Goal: Transaction & Acquisition: Purchase product/service

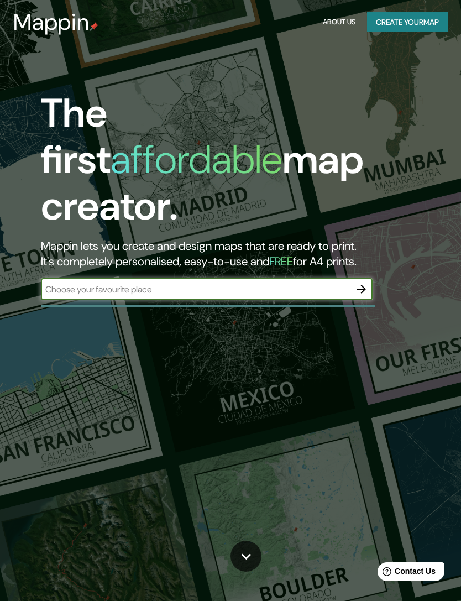
type input """
type input "[GEOGRAPHIC_DATA]"
click at [363, 285] on icon "button" at bounding box center [361, 289] width 9 height 9
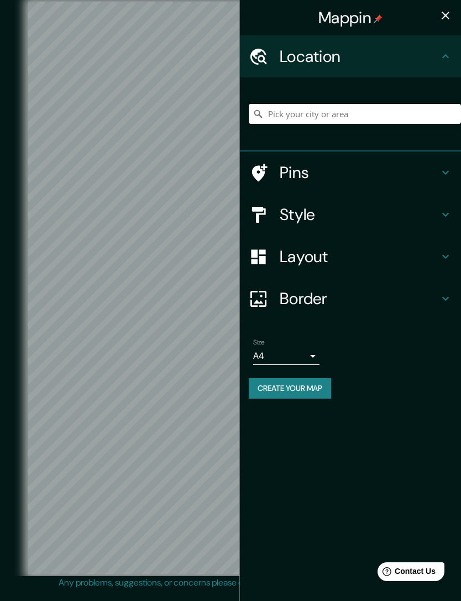
click at [321, 114] on input "Pick your city or area" at bounding box center [355, 114] width 212 height 20
click at [319, 116] on input "Pick your city or area" at bounding box center [355, 114] width 212 height 20
paste input "[GEOGRAPHIC_DATA]"
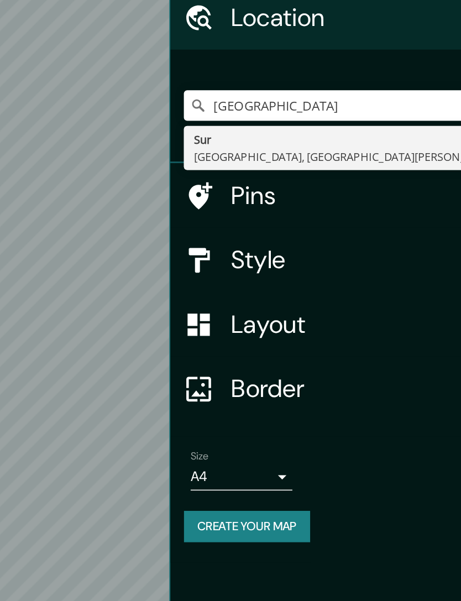
click at [253, 108] on icon at bounding box center [258, 113] width 11 height 11
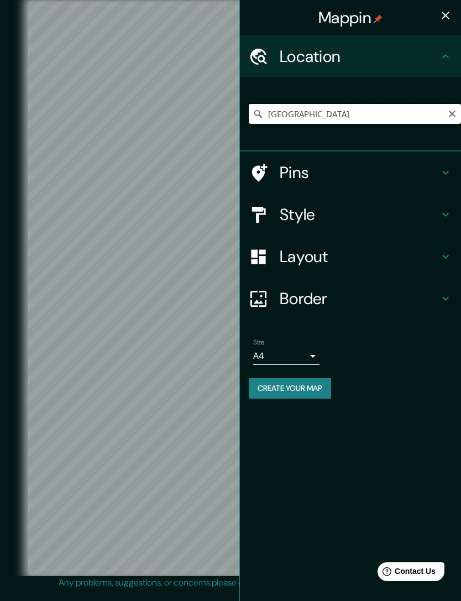
click at [261, 107] on input "[GEOGRAPHIC_DATA]" at bounding box center [355, 114] width 212 height 20
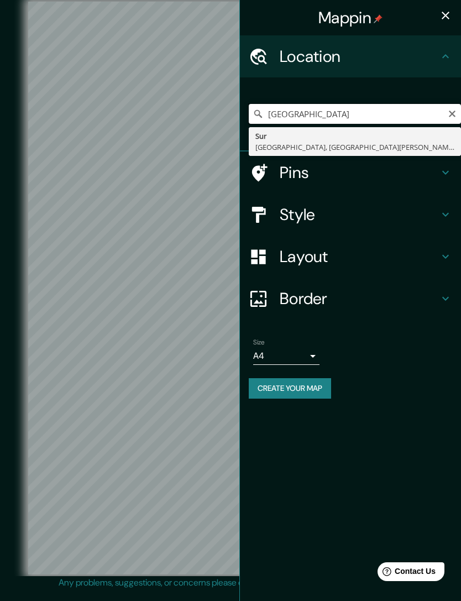
click at [256, 106] on input "[GEOGRAPHIC_DATA]" at bounding box center [355, 114] width 212 height 20
type input "[GEOGRAPHIC_DATA], [GEOGRAPHIC_DATA], [GEOGRAPHIC_DATA][PERSON_NAME], [GEOGRAPH…"
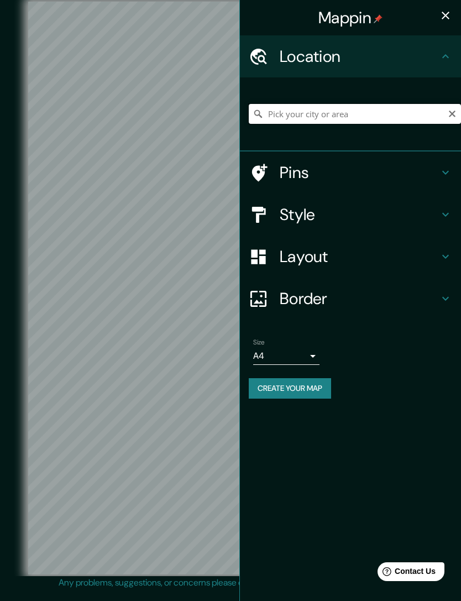
type input "."
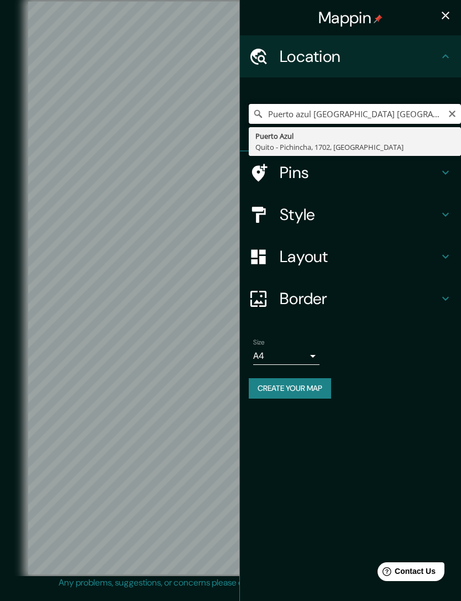
click at [252, 113] on input "Puerto azul [GEOGRAPHIC_DATA] [GEOGRAPHIC_DATA]" at bounding box center [355, 114] width 212 height 20
click at [397, 113] on input "Puerto azul [GEOGRAPHIC_DATA] [GEOGRAPHIC_DATA] l" at bounding box center [355, 114] width 212 height 20
type input "Puerto azul [GEOGRAPHIC_DATA] [GEOGRAPHIC_DATA]"
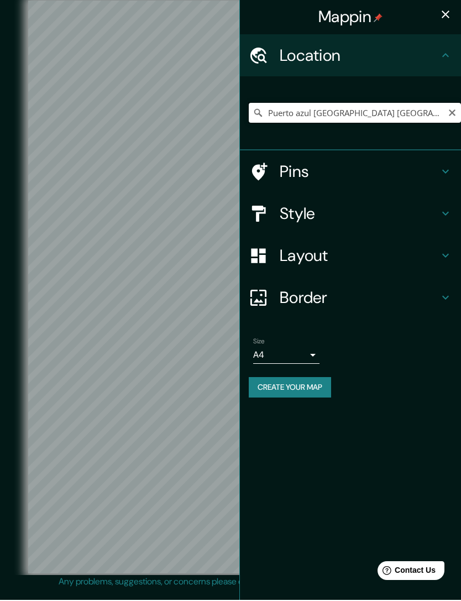
scroll to position [1, 0]
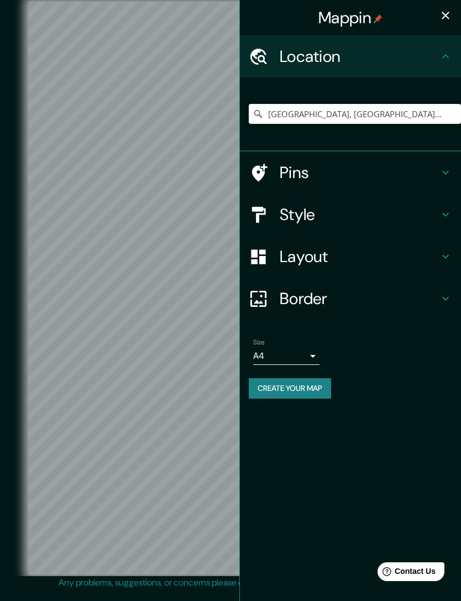
click at [442, 171] on icon at bounding box center [445, 172] width 13 height 13
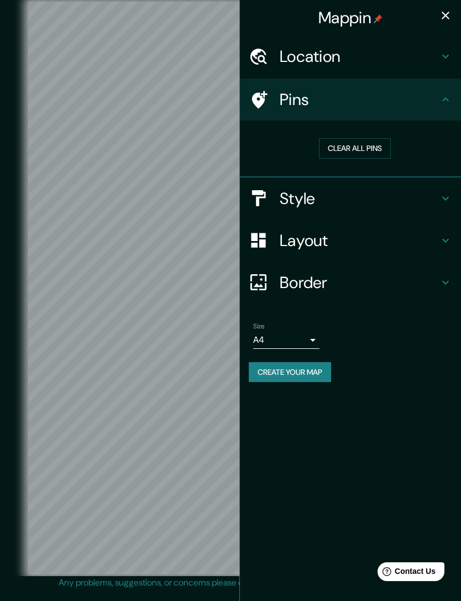
click at [423, 60] on h4 "Location" at bounding box center [359, 56] width 159 height 20
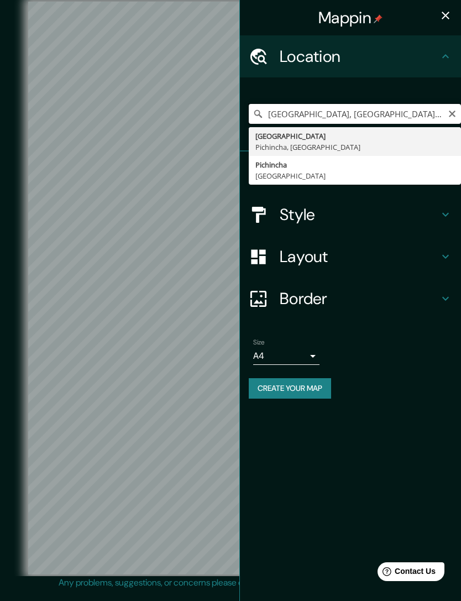
type input "[GEOGRAPHIC_DATA], [GEOGRAPHIC_DATA] - [GEOGRAPHIC_DATA], 1702, [GEOGRAPHIC_DAT…"
click at [451, 112] on icon "Clear" at bounding box center [452, 114] width 7 height 7
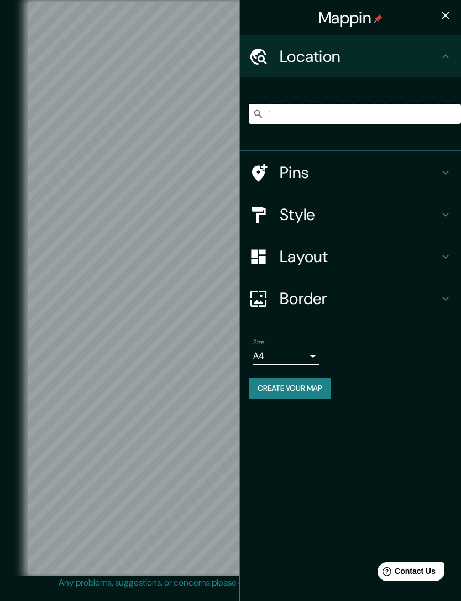
type input "'"
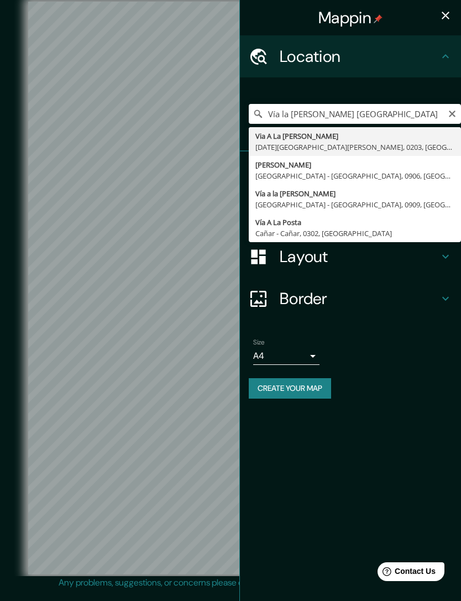
type input "Vía a la [PERSON_NAME], [GEOGRAPHIC_DATA] - [GEOGRAPHIC_DATA], 0909, [GEOGRAPHI…"
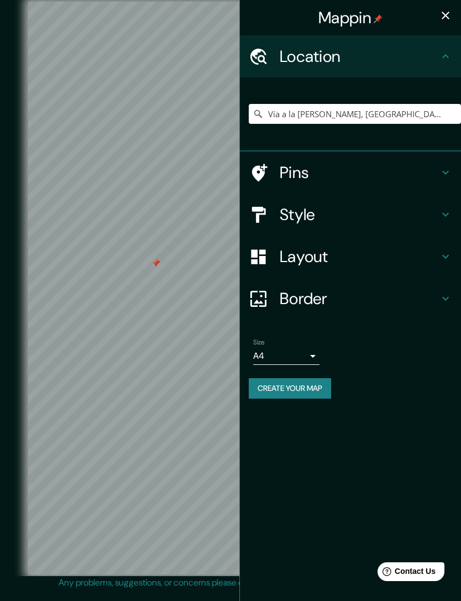
click at [155, 268] on div at bounding box center [156, 263] width 9 height 9
click at [258, 113] on icon at bounding box center [258, 113] width 11 height 11
click at [252, 107] on input "Vía a la [PERSON_NAME], [GEOGRAPHIC_DATA] - [GEOGRAPHIC_DATA], 0909, [GEOGRAPHI…" at bounding box center [355, 114] width 212 height 20
click at [257, 112] on icon at bounding box center [258, 113] width 11 height 11
click at [274, 111] on input "Vía a la [PERSON_NAME], [GEOGRAPHIC_DATA] - [GEOGRAPHIC_DATA], 0909, [GEOGRAPHI…" at bounding box center [355, 114] width 212 height 20
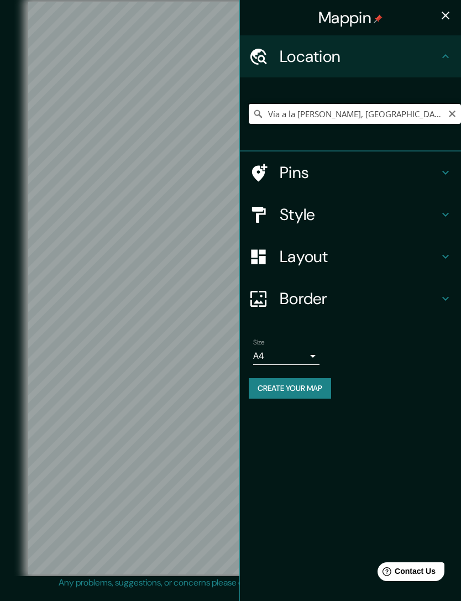
click at [273, 110] on input "Vía a la [PERSON_NAME], [GEOGRAPHIC_DATA] - [GEOGRAPHIC_DATA], 0909, [GEOGRAPHI…" at bounding box center [355, 114] width 212 height 20
click at [289, 112] on input "Vía a la [PERSON_NAME], [GEOGRAPHIC_DATA] - [GEOGRAPHIC_DATA], 0909, [GEOGRAPHI…" at bounding box center [355, 114] width 212 height 20
click at [289, 111] on input "Vía a la [PERSON_NAME], [GEOGRAPHIC_DATA] - [GEOGRAPHIC_DATA], 0909, [GEOGRAPHI…" at bounding box center [355, 114] width 212 height 20
click at [329, 113] on input "Pick your city or area" at bounding box center [355, 114] width 212 height 20
paste input "Vía a la [PERSON_NAME], [GEOGRAPHIC_DATA] - [GEOGRAPHIC_DATA], 0909, [GEOGRAPHI…"
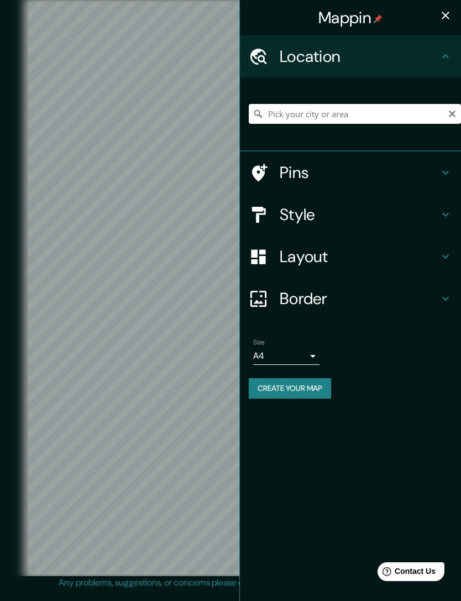
type input "Vía a la [PERSON_NAME], [GEOGRAPHIC_DATA] - [GEOGRAPHIC_DATA], 0909, [GEOGRAPHI…"
click at [457, 180] on div "Pins" at bounding box center [350, 173] width 221 height 42
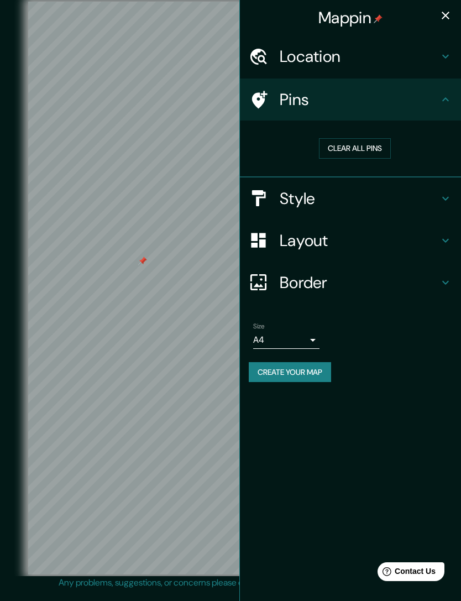
click at [336, 195] on h4 "Style" at bounding box center [359, 199] width 159 height 20
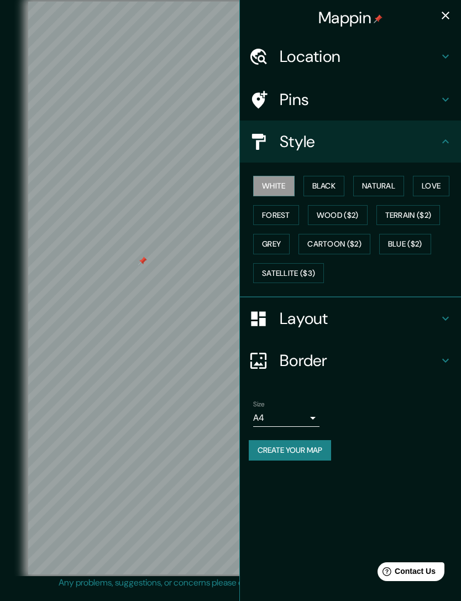
click at [337, 185] on button "Black" at bounding box center [324, 186] width 41 height 20
click at [388, 185] on button "Natural" at bounding box center [378, 186] width 51 height 20
click at [441, 176] on button "Love" at bounding box center [431, 186] width 37 height 20
click at [278, 216] on button "Forest" at bounding box center [276, 215] width 46 height 20
click at [331, 211] on button "Wood ($2)" at bounding box center [338, 215] width 60 height 20
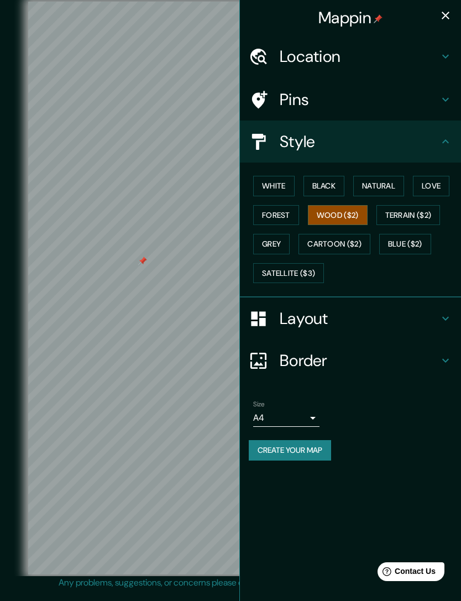
click at [279, 243] on button "Grey" at bounding box center [271, 244] width 37 height 20
click at [437, 176] on button "Love" at bounding box center [431, 186] width 37 height 20
click at [336, 186] on button "Black" at bounding box center [324, 186] width 41 height 20
click at [286, 189] on button "White" at bounding box center [273, 186] width 41 height 20
click at [392, 186] on button "Natural" at bounding box center [378, 186] width 51 height 20
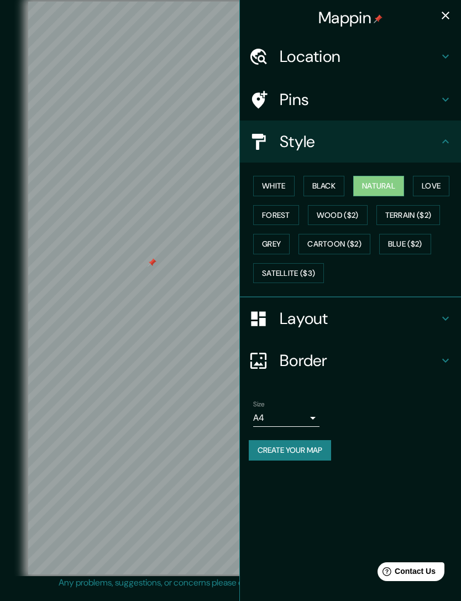
click at [444, 304] on div "Layout" at bounding box center [350, 319] width 221 height 42
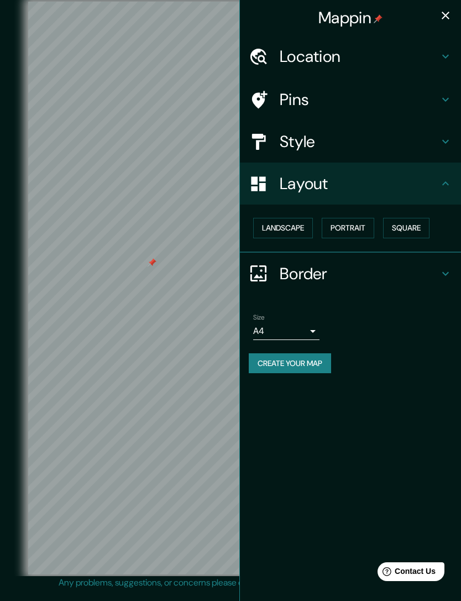
click at [362, 224] on button "Portrait" at bounding box center [348, 228] width 53 height 20
click at [430, 235] on button "Square" at bounding box center [406, 228] width 46 height 20
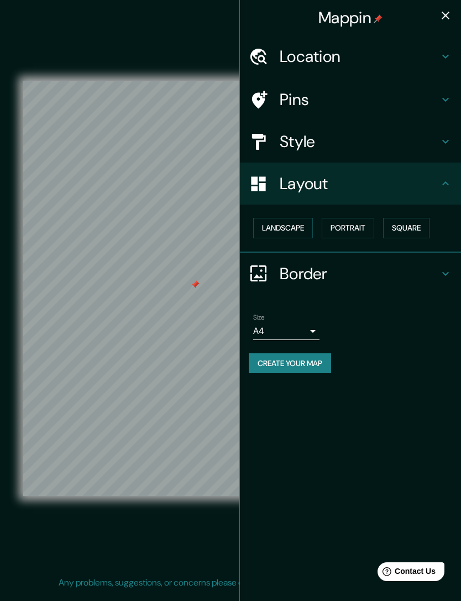
click at [419, 270] on h4 "Border" at bounding box center [359, 274] width 159 height 20
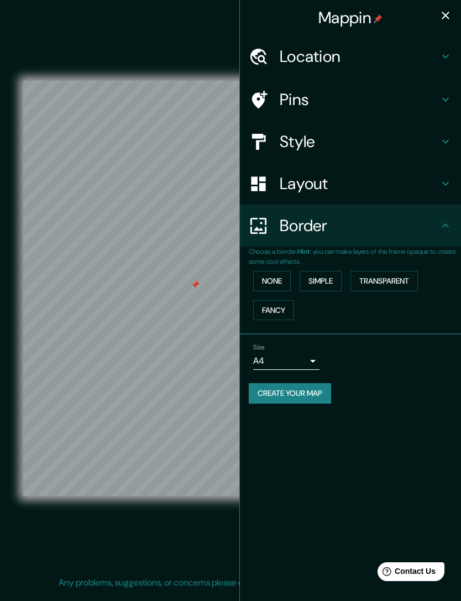
click at [281, 276] on button "None" at bounding box center [272, 281] width 38 height 20
click at [308, 356] on body "Mappin Location Vía a [GEOGRAPHIC_DATA][PERSON_NAME], [GEOGRAPHIC_DATA] - [GEOG…" at bounding box center [230, 300] width 461 height 601
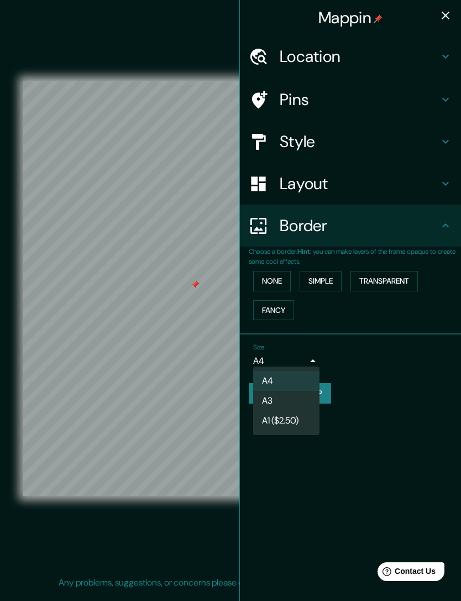
click at [318, 358] on div at bounding box center [230, 300] width 461 height 601
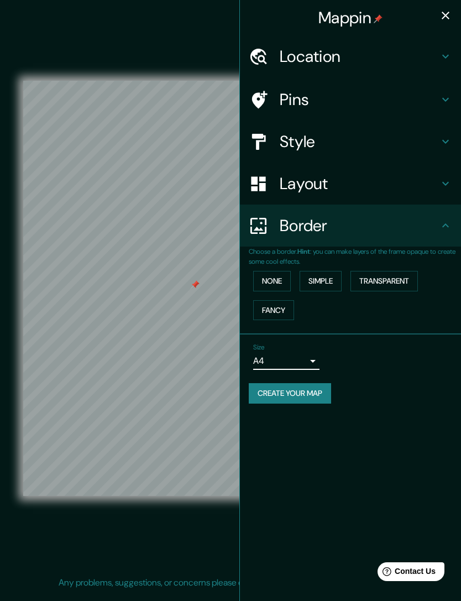
click at [317, 390] on button "Create your map" at bounding box center [290, 393] width 82 height 20
click at [324, 398] on button "Create your map" at bounding box center [290, 393] width 82 height 20
click at [282, 278] on button "None" at bounding box center [272, 281] width 38 height 20
click at [450, 13] on icon "button" at bounding box center [445, 15] width 13 height 13
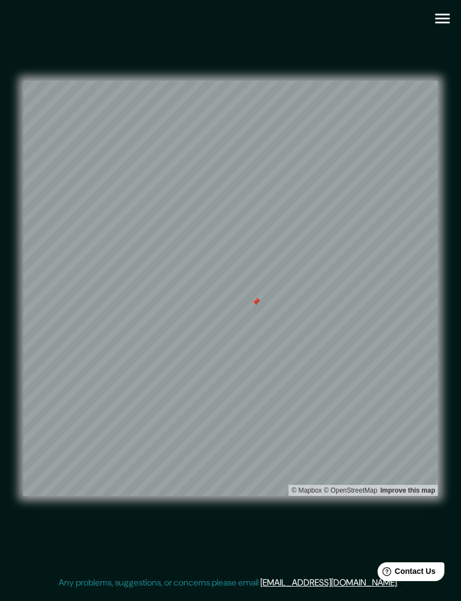
click at [440, 22] on icon "button" at bounding box center [442, 19] width 14 height 10
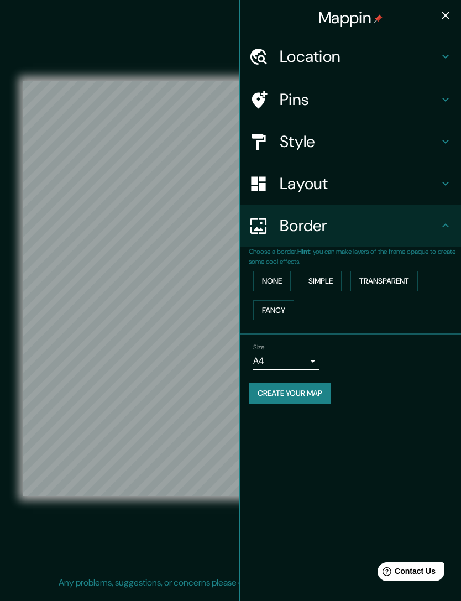
click at [322, 389] on button "Create your map" at bounding box center [290, 393] width 82 height 20
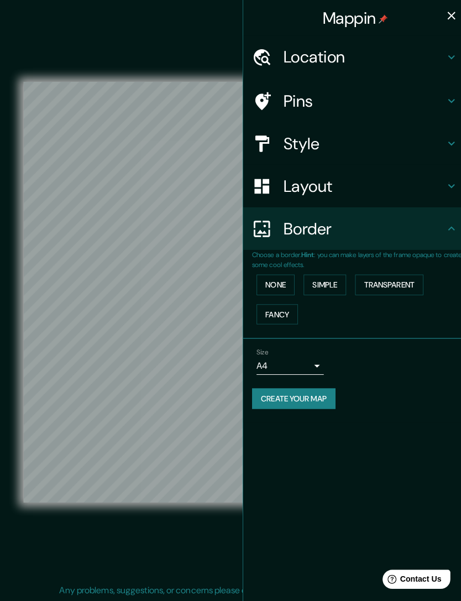
scroll to position [11, 0]
